Goal: Information Seeking & Learning: Learn about a topic

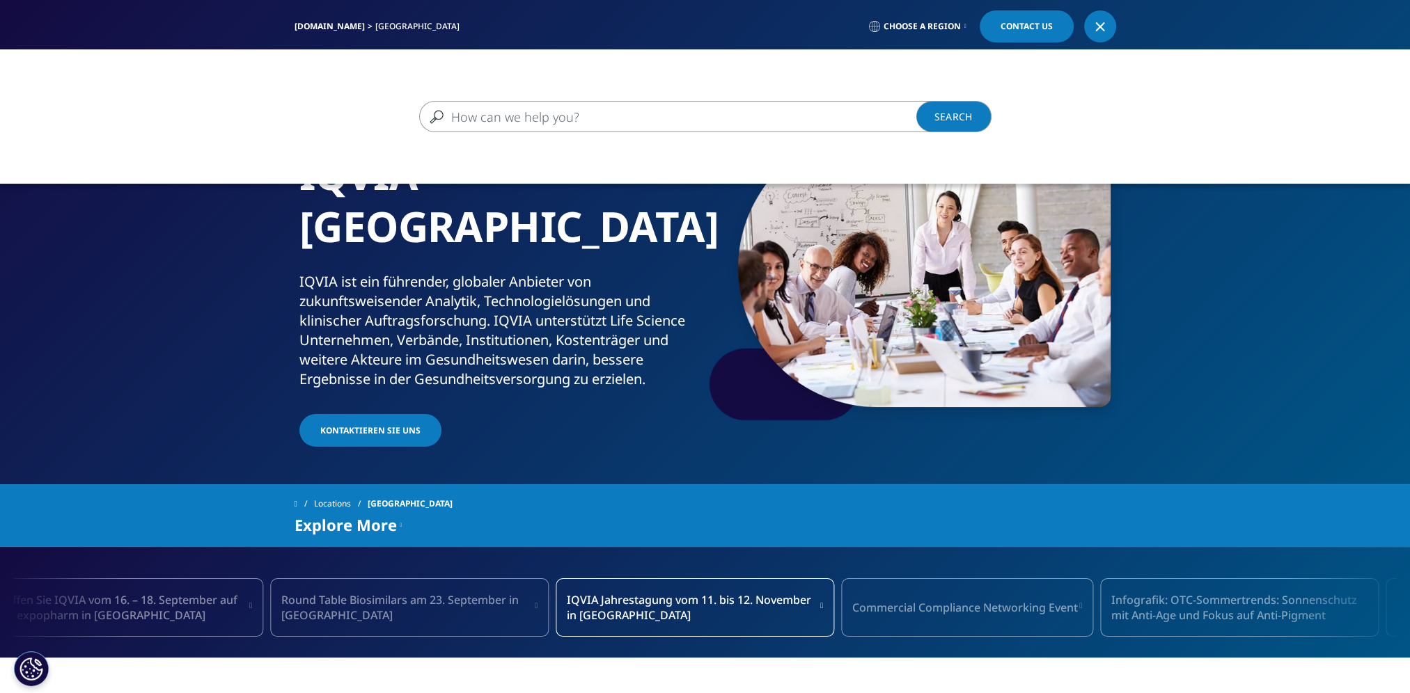
click at [487, 109] on input "Suchen" at bounding box center [685, 116] width 532 height 31
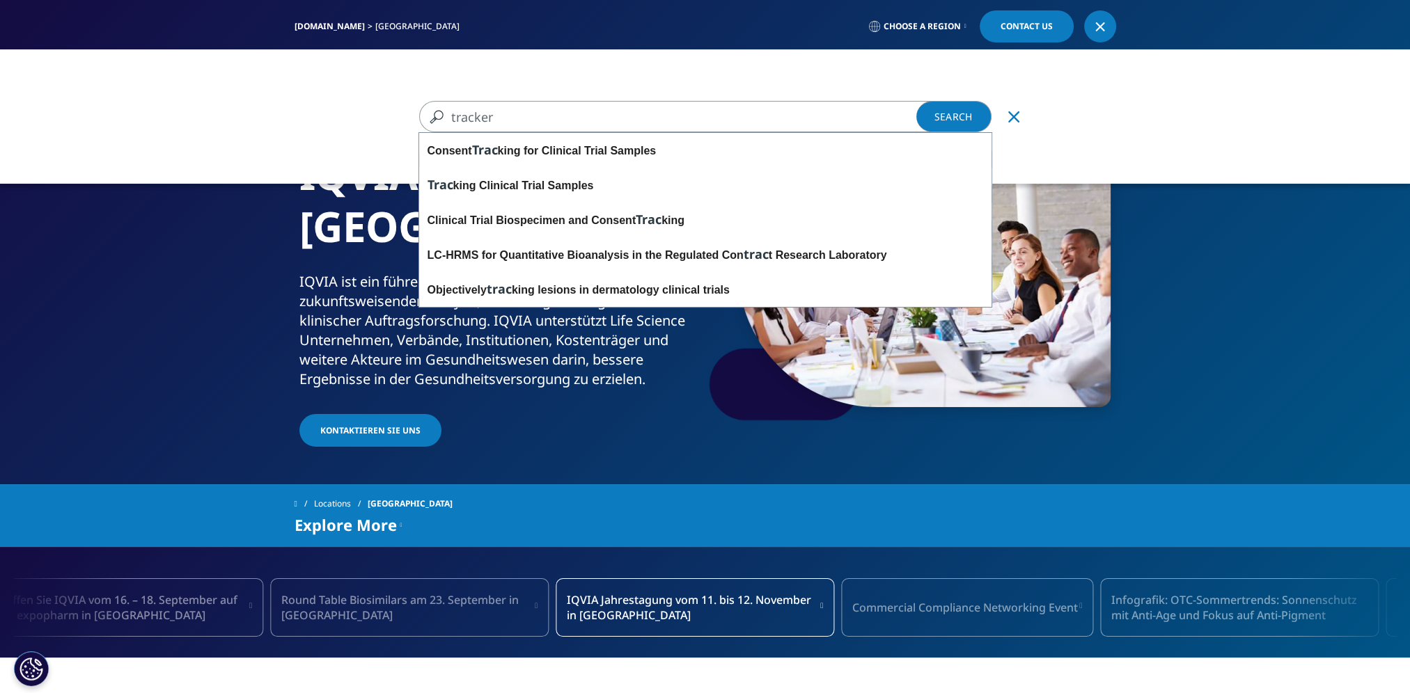
type input "tracker"
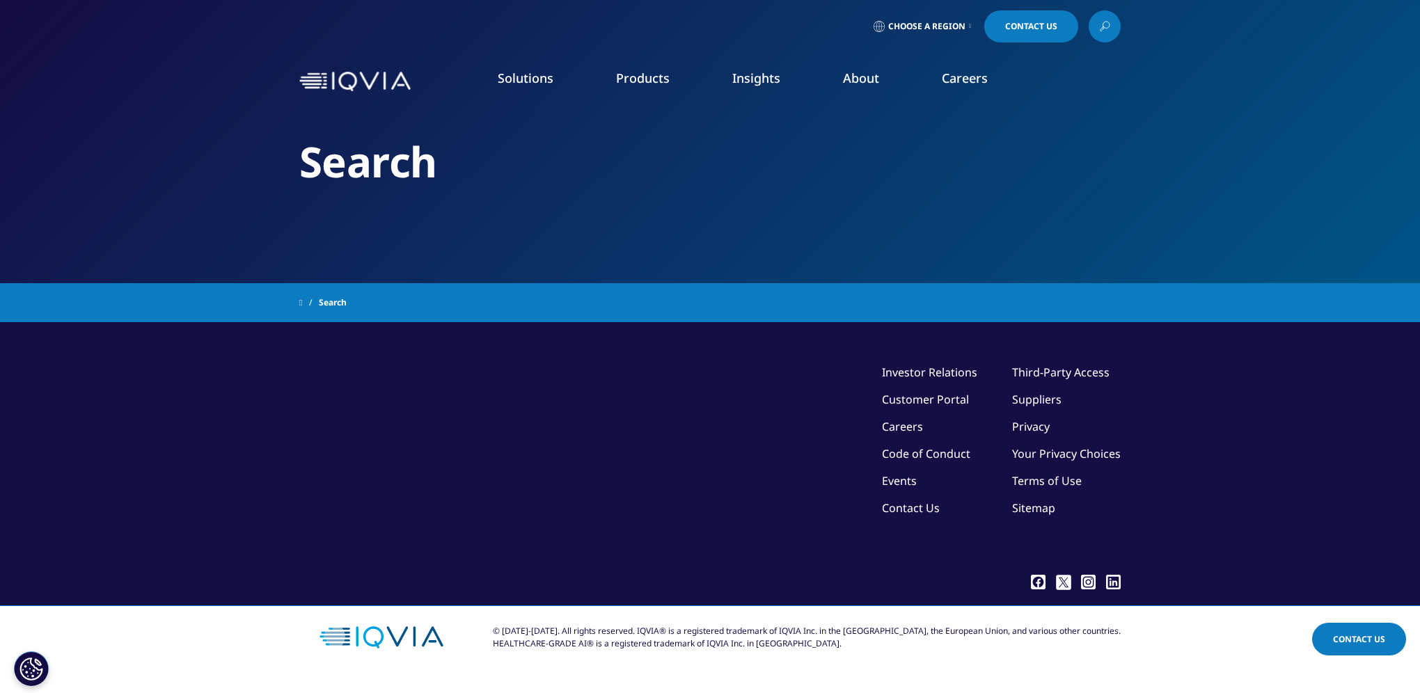
type input "tracker"
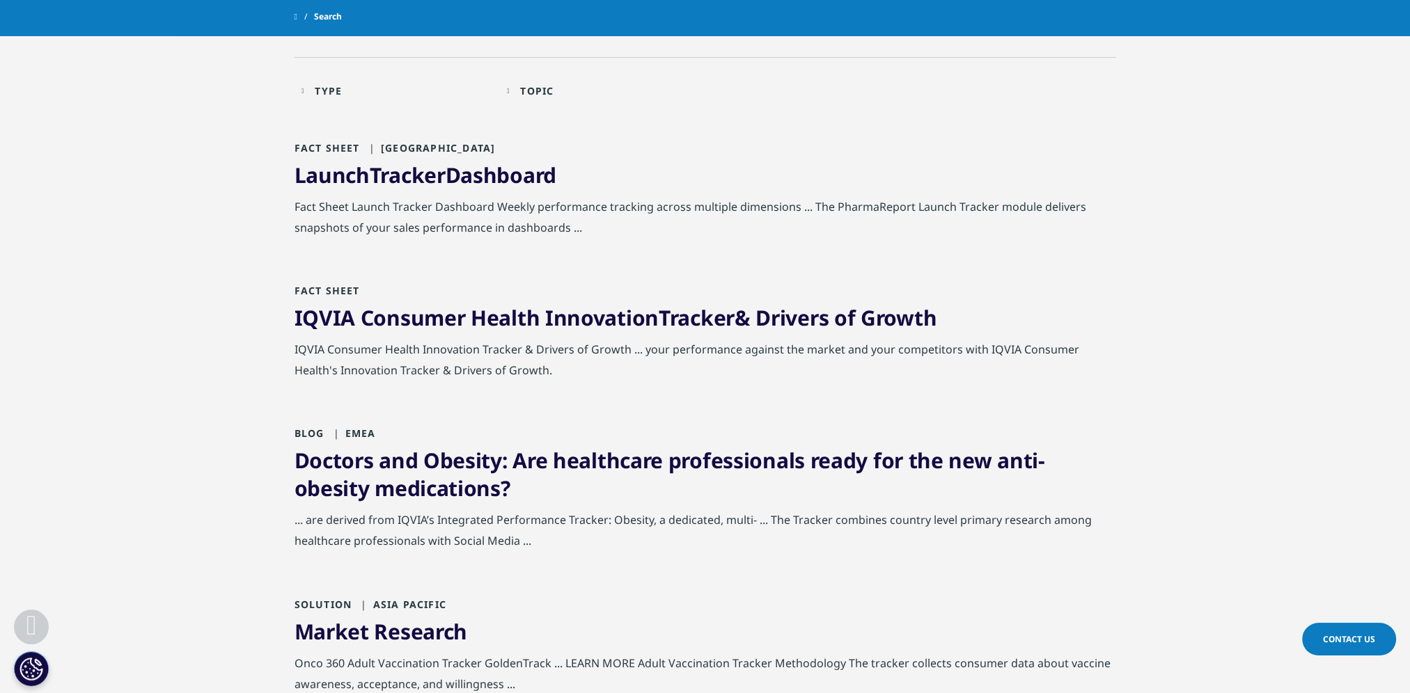
scroll to position [209, 0]
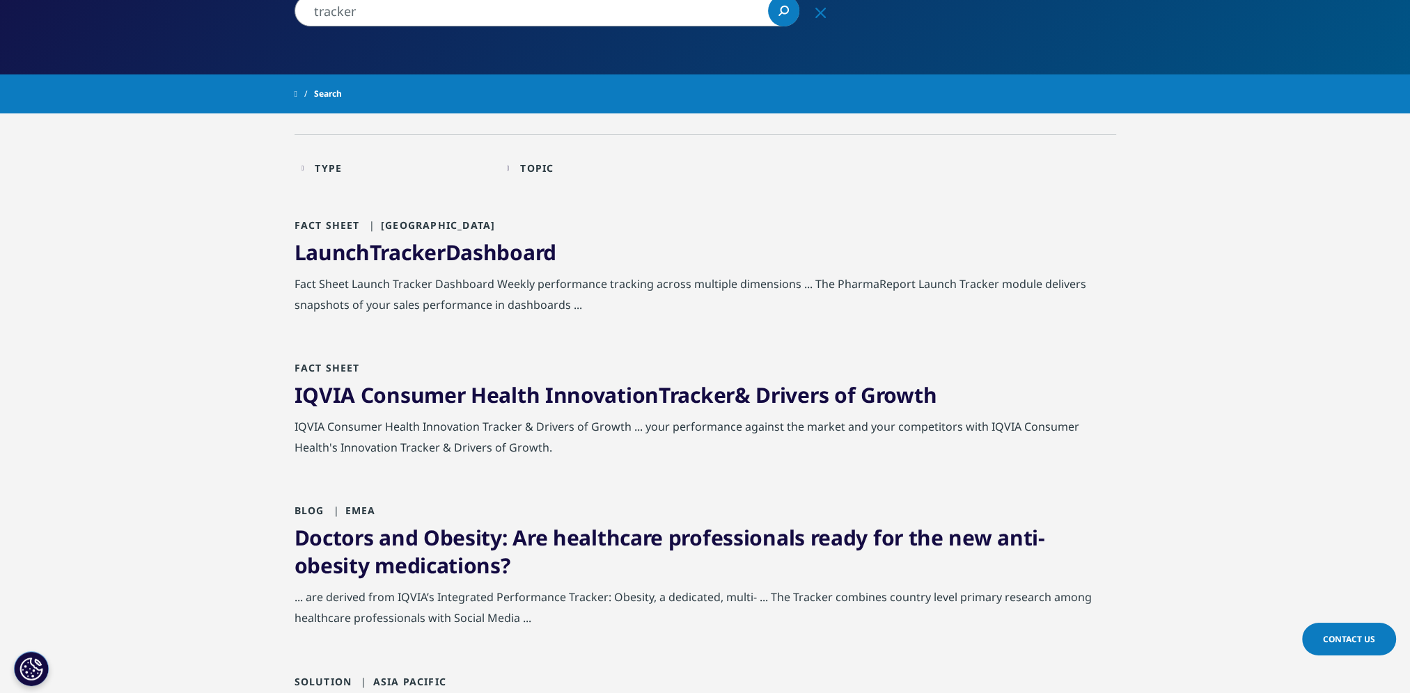
click at [478, 247] on link "Launch Tracker Dashboard" at bounding box center [425, 252] width 262 height 29
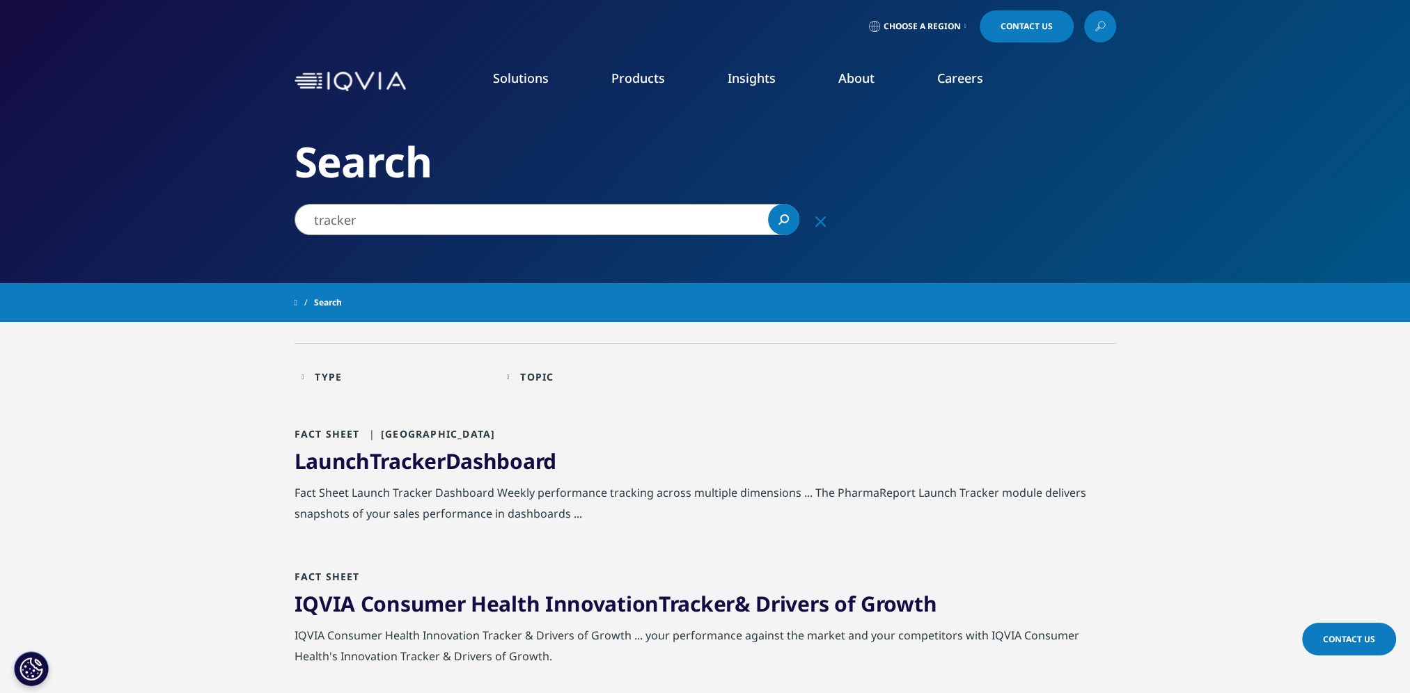
drag, startPoint x: 360, startPoint y: 223, endPoint x: 290, endPoint y: 223, distance: 69.6
click at [290, 223] on div "tracker tracker Clear Search Loading" at bounding box center [566, 219] width 557 height 31
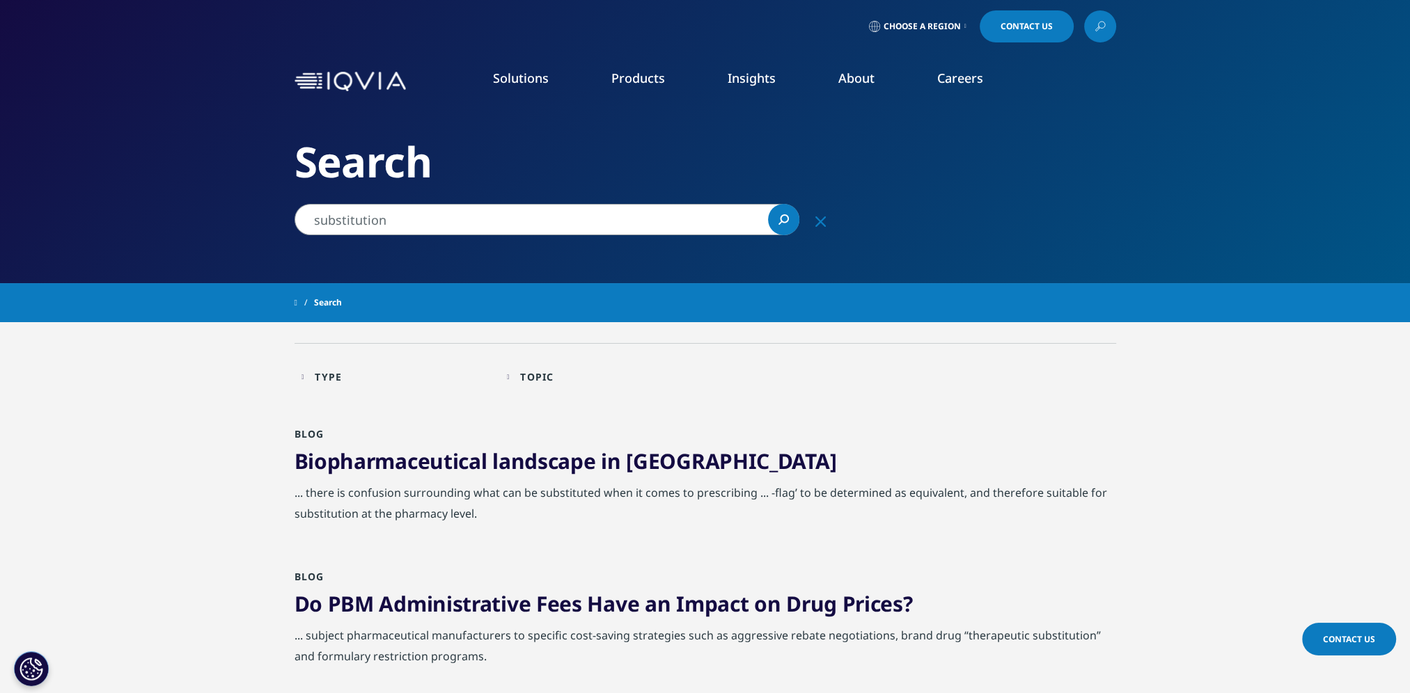
click at [301, 375] on div "Type Loading Clear Or/And Operator Toggle Blog 16 Toggle Toggle Institute Repor…" at bounding box center [396, 377] width 191 height 33
click at [306, 375] on div "Type Loading Clear Or/And Operator" at bounding box center [396, 377] width 191 height 33
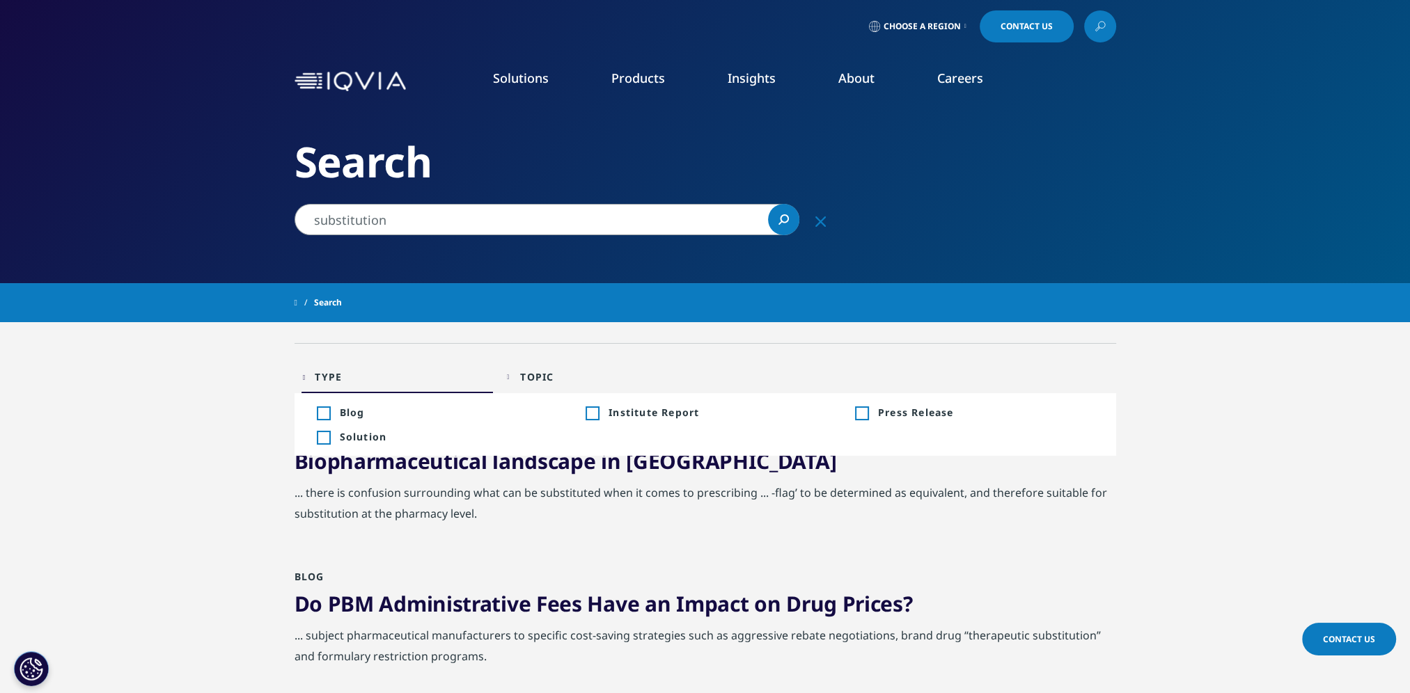
click at [306, 375] on div "Type Loading Clear Or/And Operator" at bounding box center [396, 377] width 191 height 33
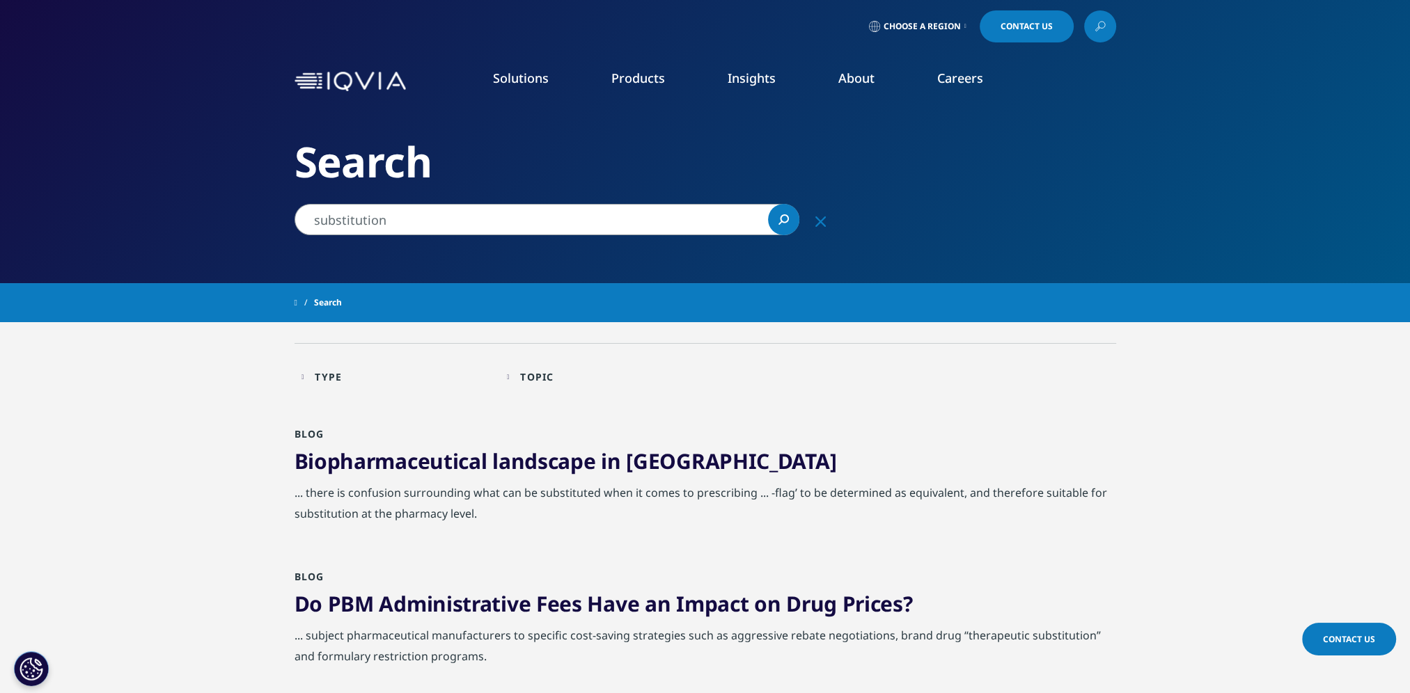
click at [525, 377] on div "Topic Loading Clear Or/And Operator" at bounding box center [602, 377] width 191 height 33
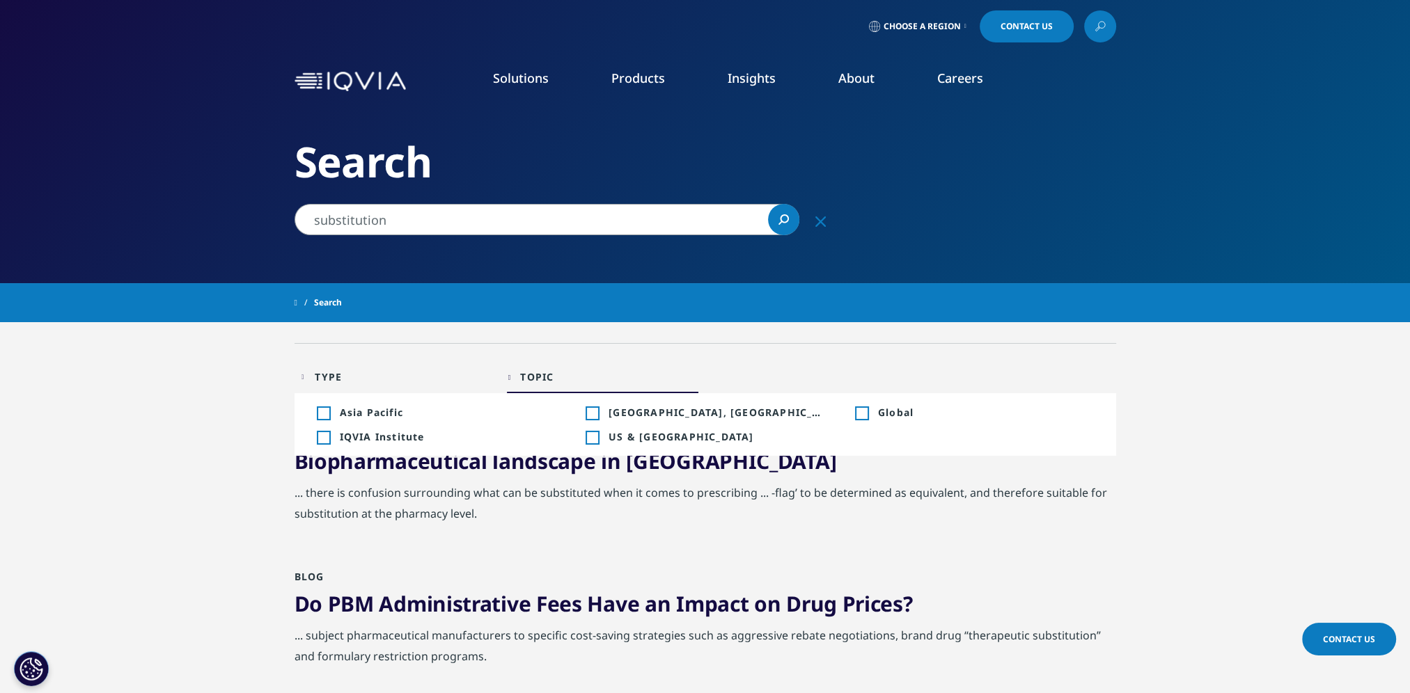
click at [585, 422] on li "Toggle Europe, Middle East, & Africa 2 Toggle" at bounding box center [704, 412] width 269 height 24
click at [596, 415] on div "Toggle" at bounding box center [591, 413] width 13 height 13
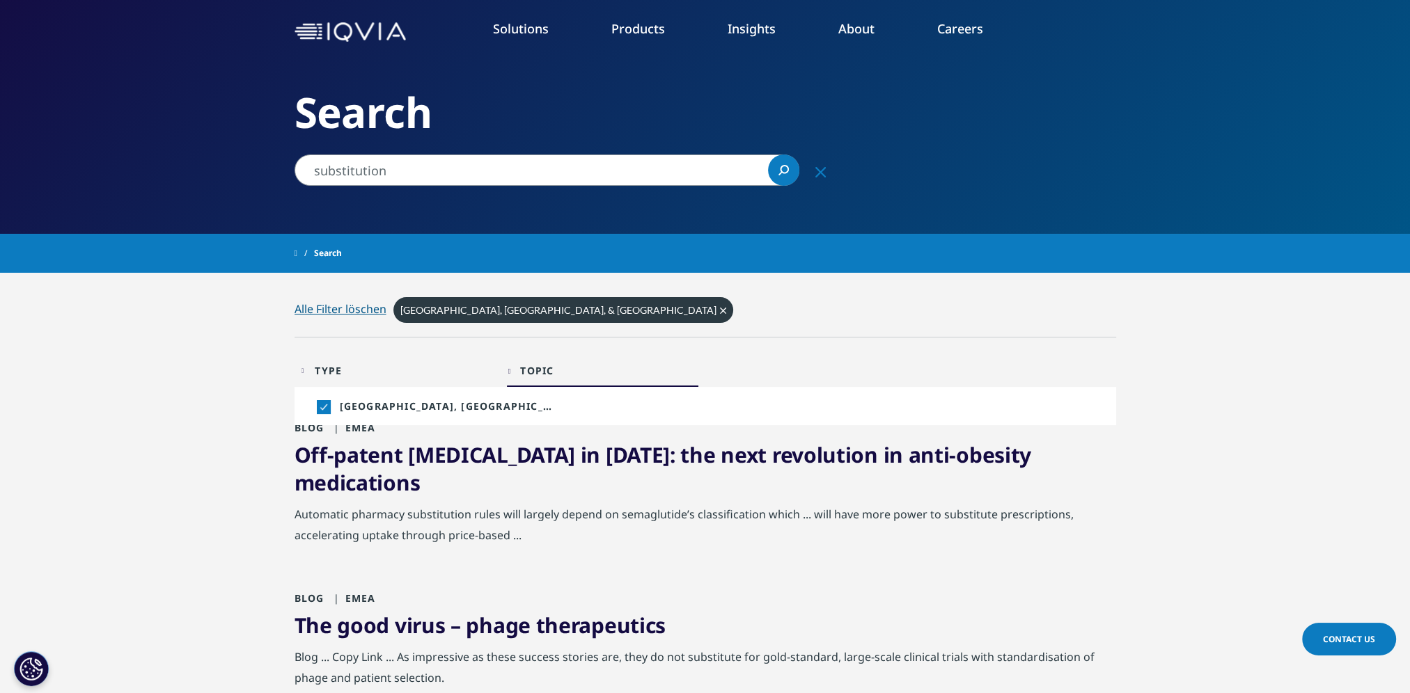
scroll to position [139, 0]
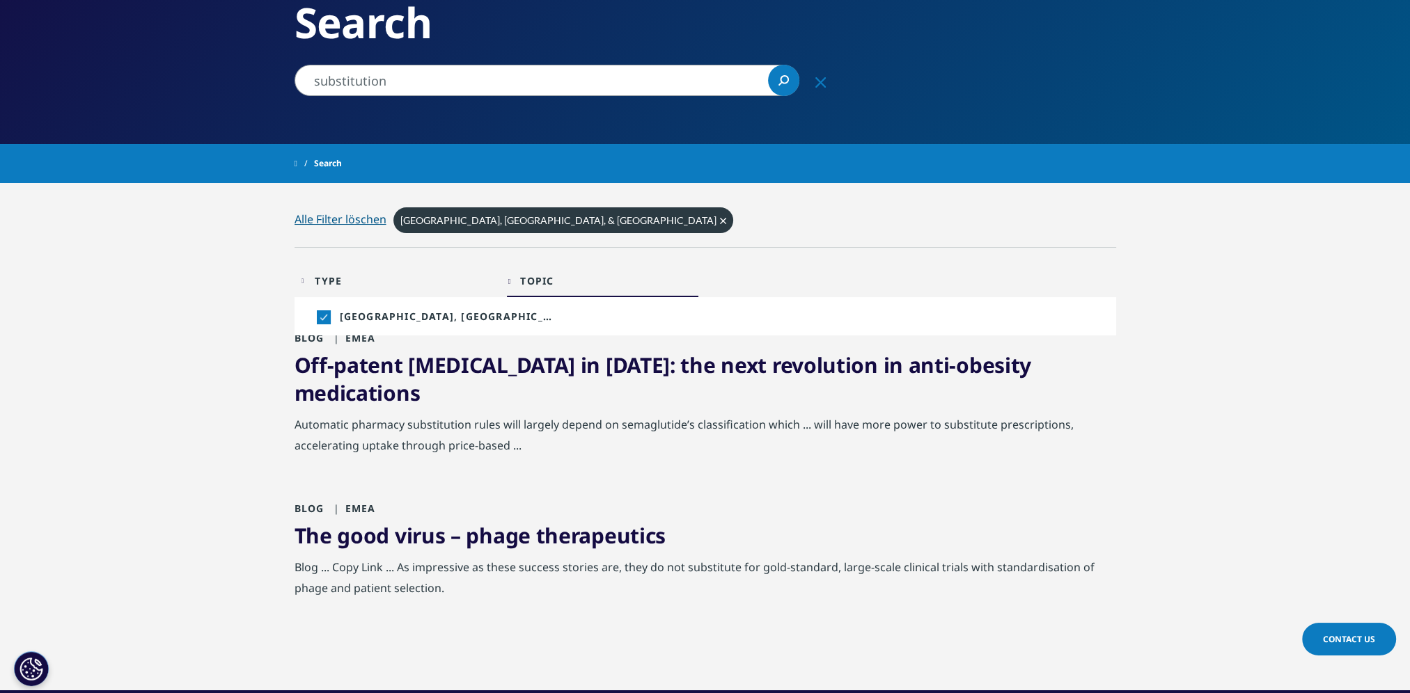
click at [425, 81] on input "substitution" at bounding box center [546, 80] width 505 height 31
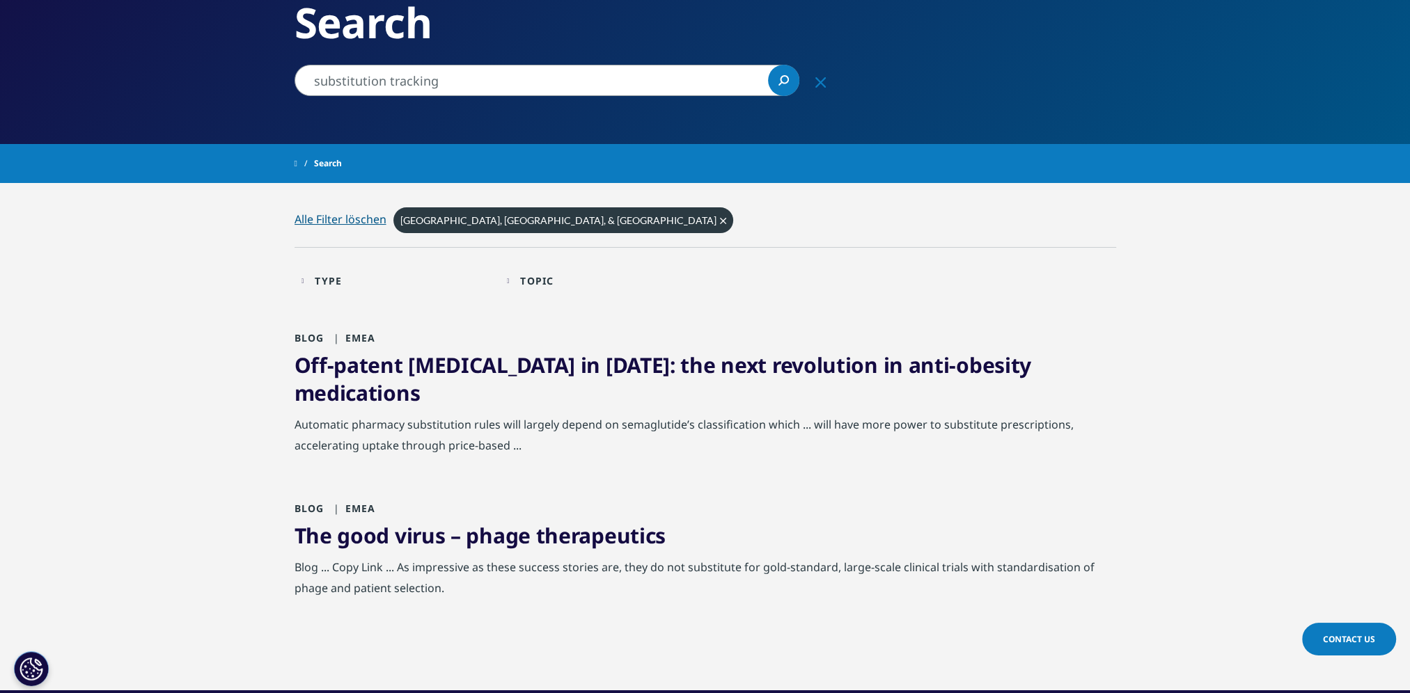
type input "substitution tracking"
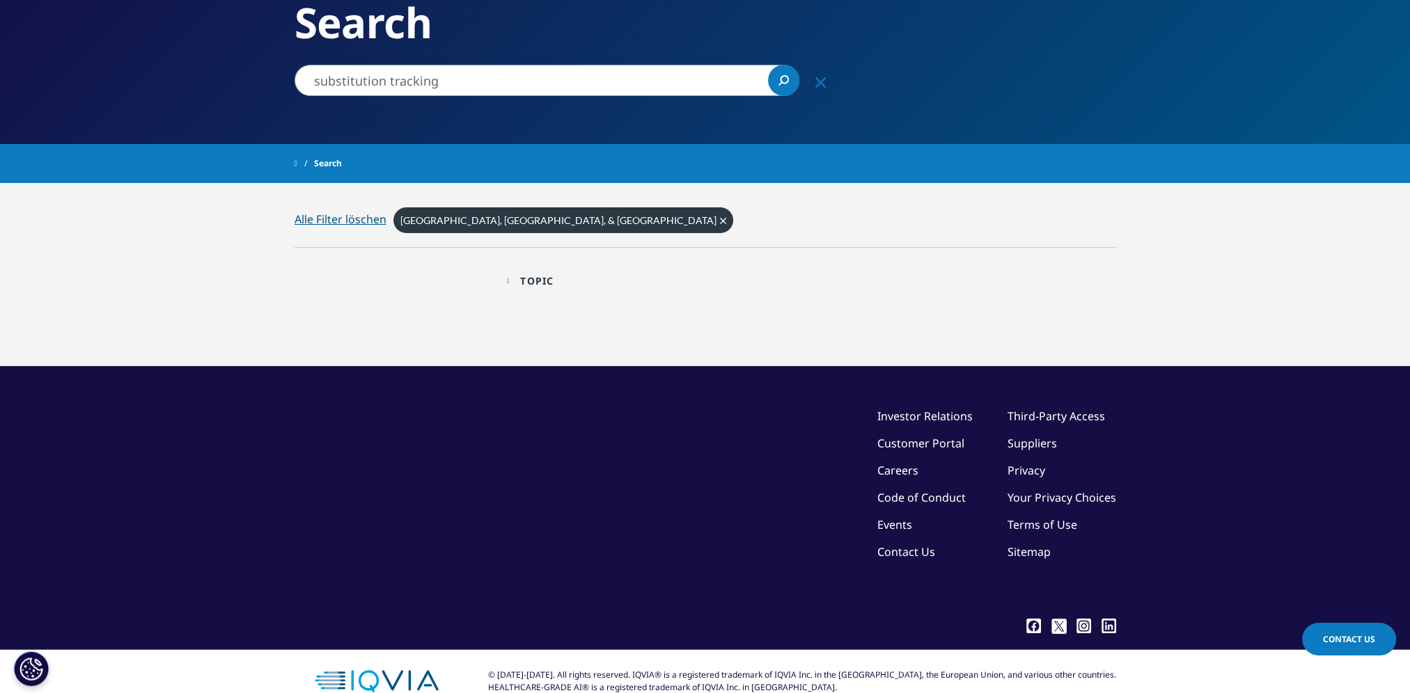
click at [524, 220] on div "Europe, Middle East, & Africa Clear" at bounding box center [563, 220] width 340 height 26
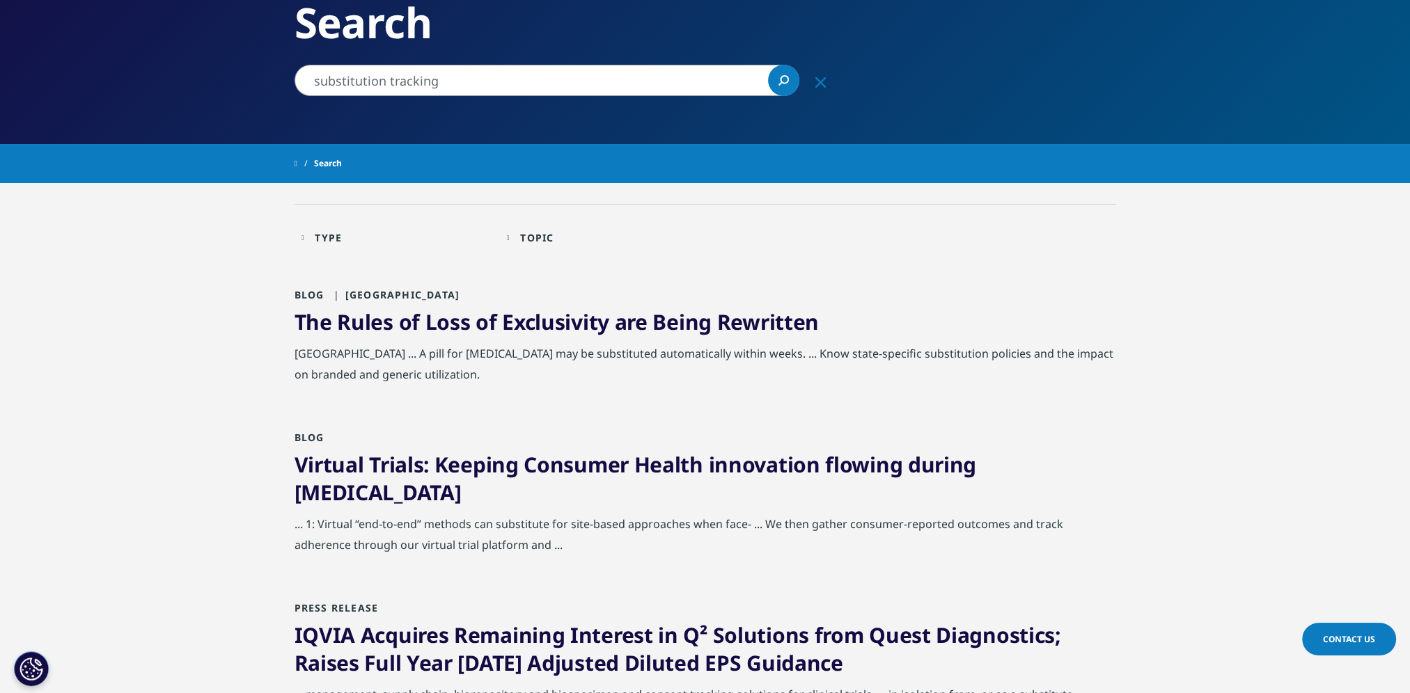
scroll to position [209, 0]
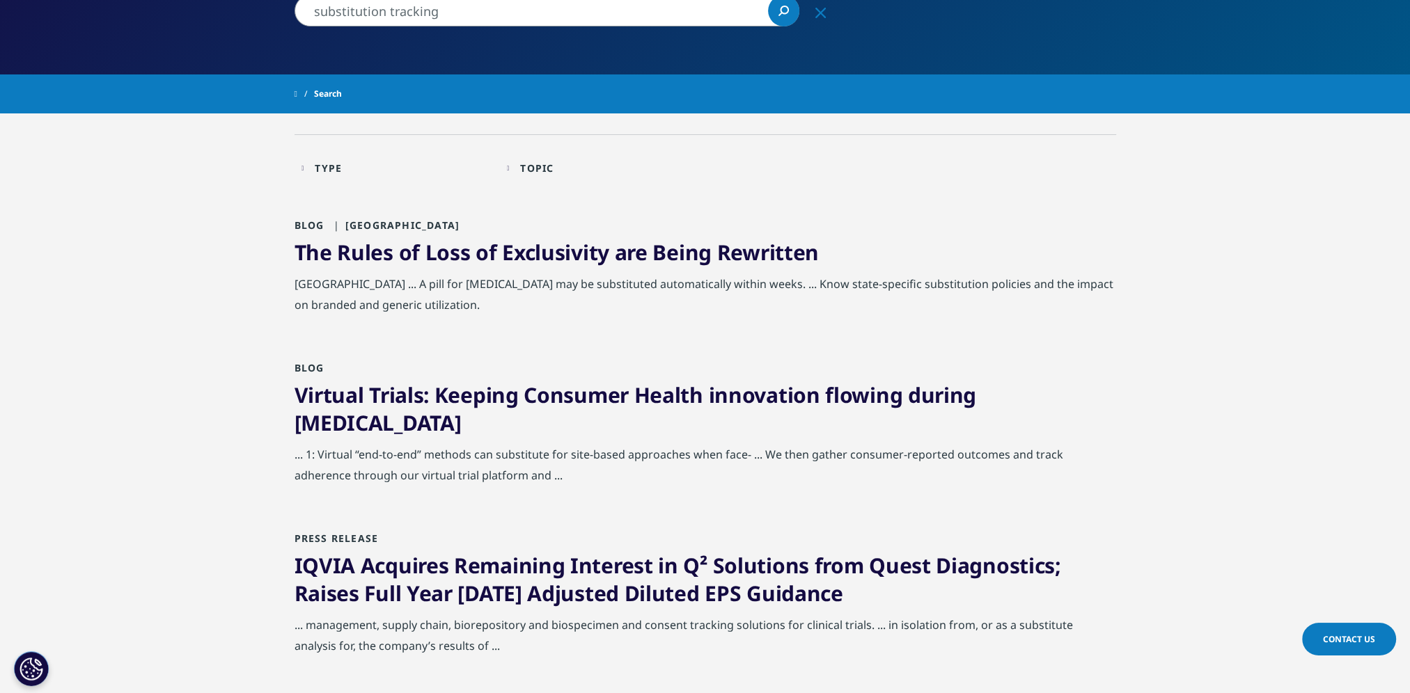
click at [606, 246] on link "The Rules of Loss of Exclusivity are Being Rewritten" at bounding box center [556, 252] width 524 height 29
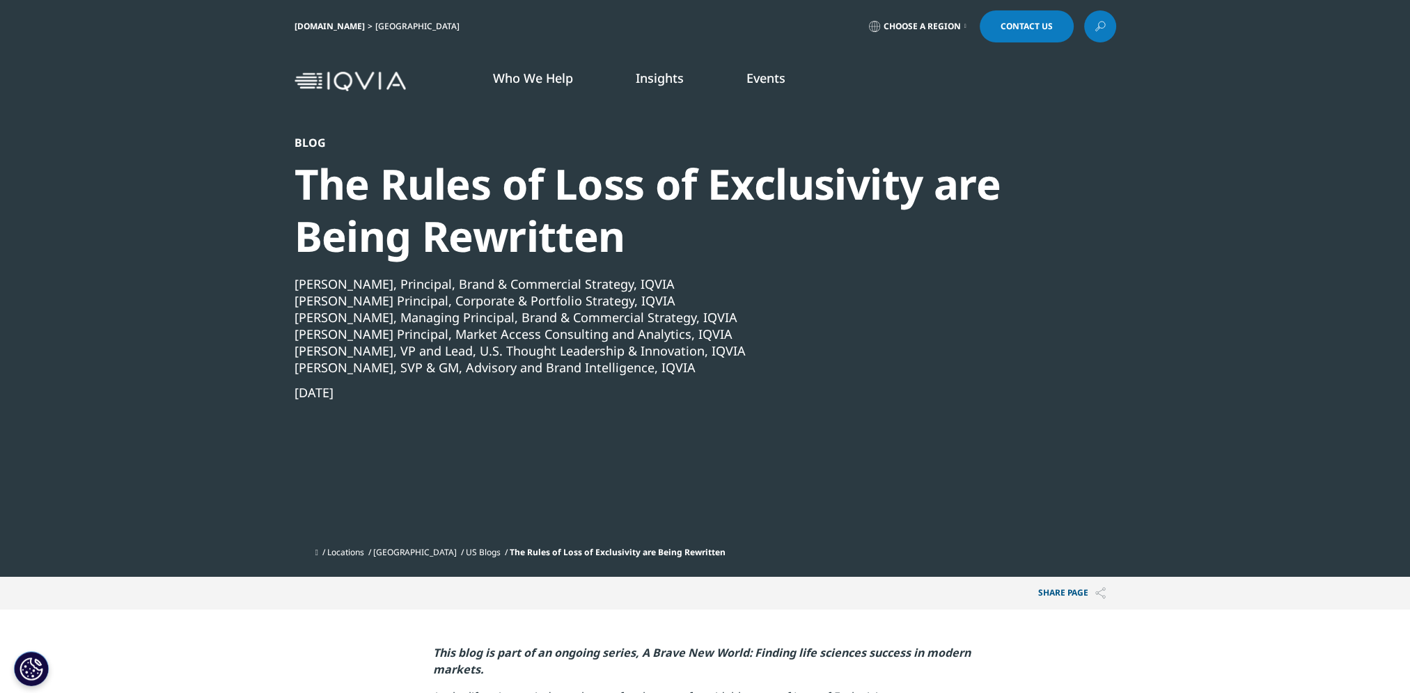
click at [1194, 400] on link "Read Now" at bounding box center [1265, 404] width 205 height 12
click at [409, 237] on link "DISCOVER INSIGHTS" at bounding box center [500, 239] width 294 height 12
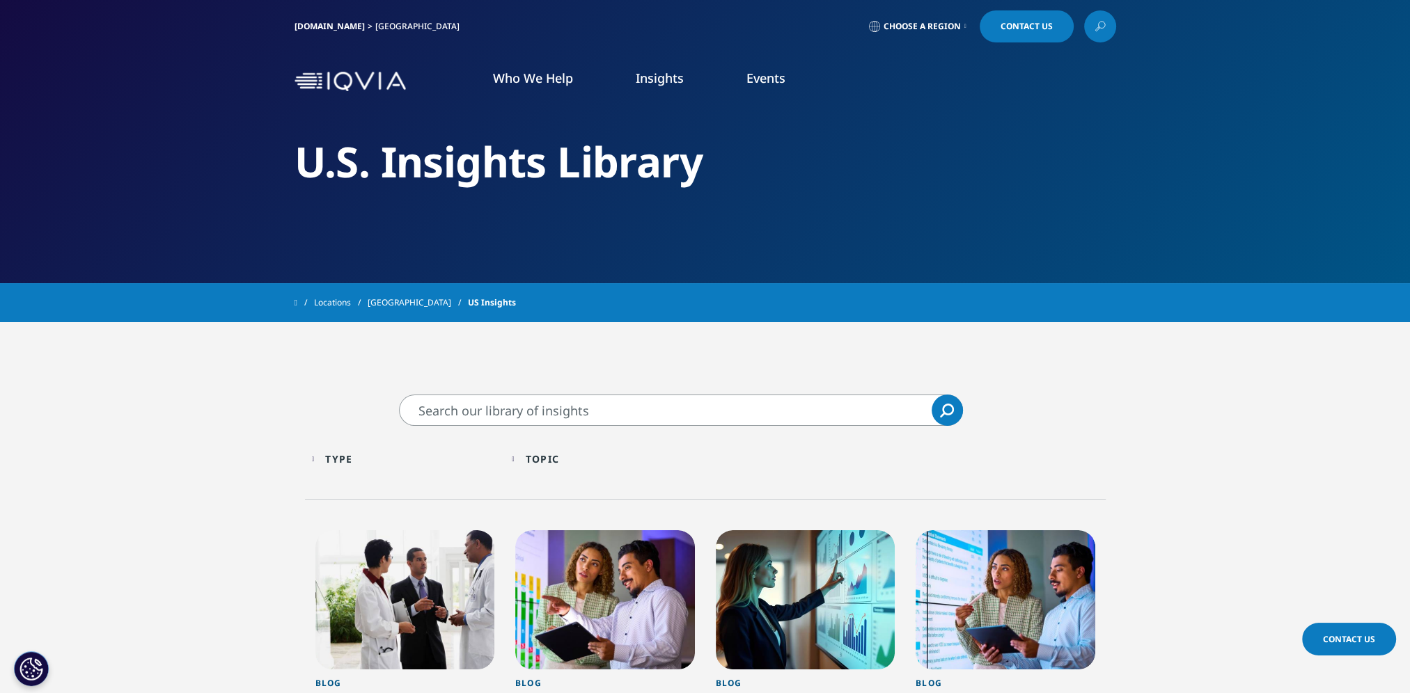
click at [658, 90] on li "Insights U.S. PROGRESS POINT A curation of IQVIA's best thinking on topics and …" at bounding box center [659, 92] width 111 height 45
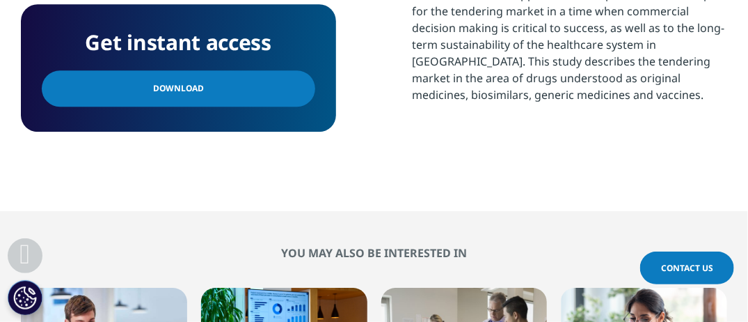
scroll to position [1532, 0]
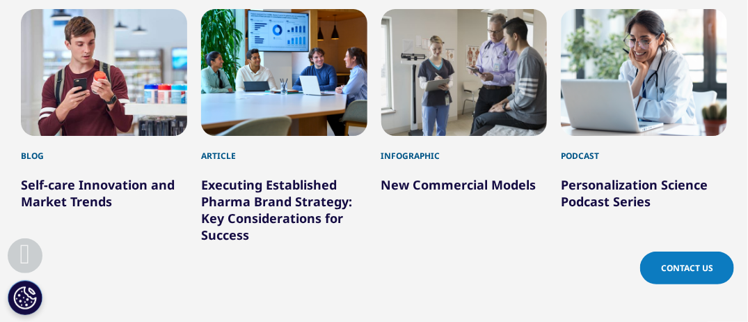
click at [416, 176] on link "New Commercial Models" at bounding box center [458, 184] width 155 height 17
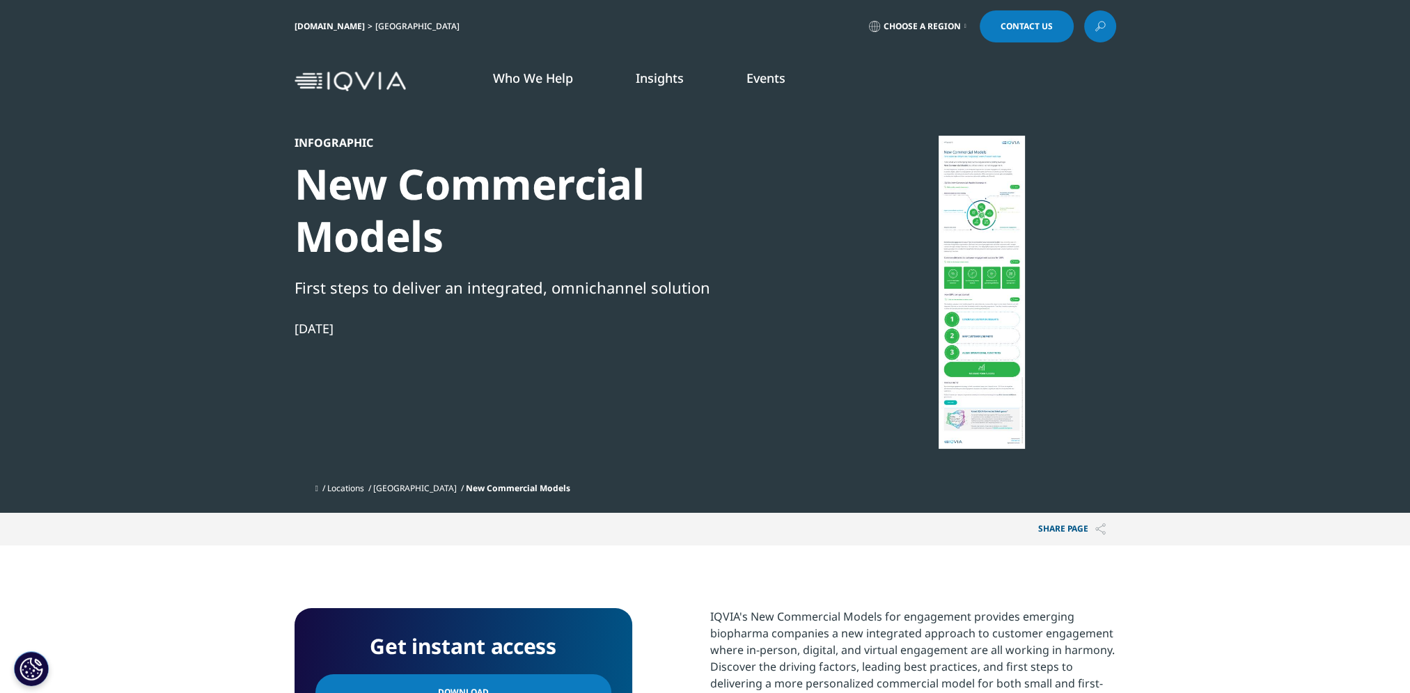
click at [748, 306] on div at bounding box center [981, 292] width 269 height 313
click at [748, 273] on div at bounding box center [981, 292] width 269 height 313
drag, startPoint x: 972, startPoint y: 270, endPoint x: 954, endPoint y: 189, distance: 83.3
click at [748, 265] on div at bounding box center [981, 292] width 269 height 313
click at [748, 172] on div at bounding box center [981, 292] width 269 height 313
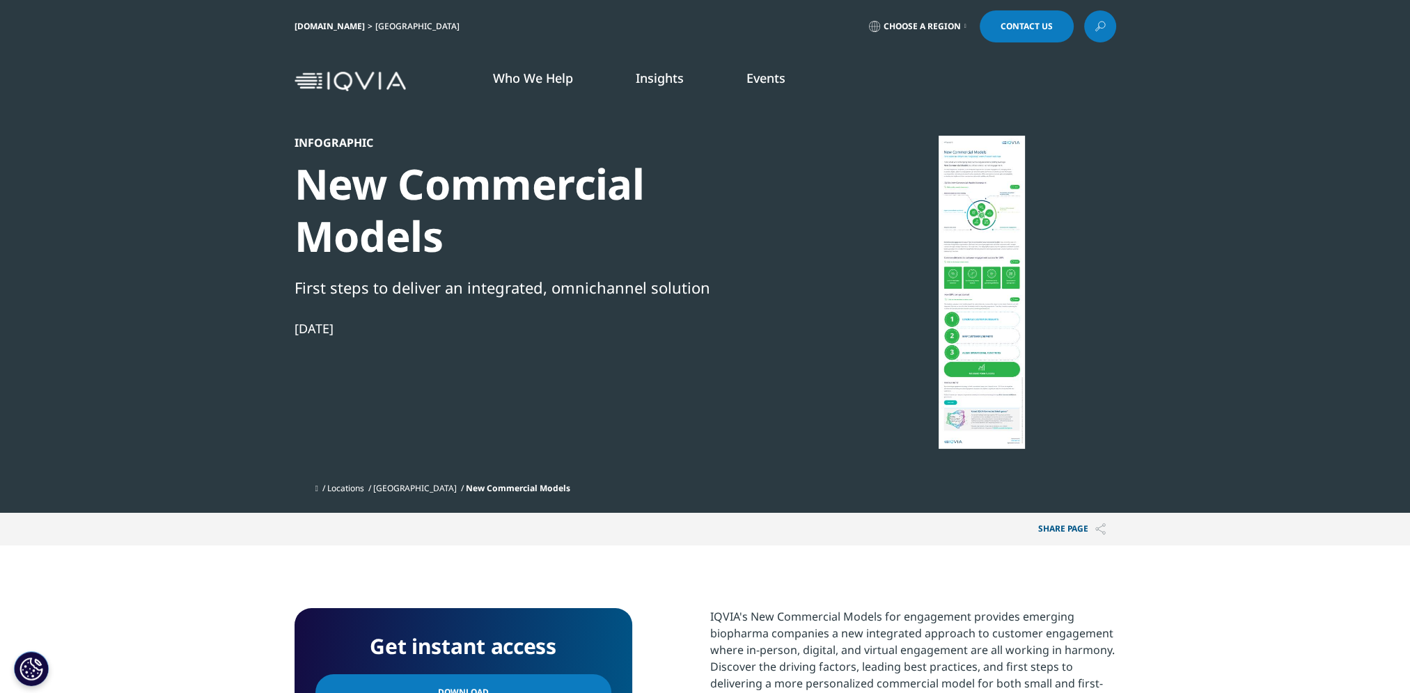
drag, startPoint x: 936, startPoint y: 134, endPoint x: 1022, endPoint y: 459, distance: 336.4
click at [748, 321] on div "Infographic New Commercial Models First steps to deliver an integrated, omnicha…" at bounding box center [704, 256] width 821 height 513
